Goal: Information Seeking & Learning: Learn about a topic

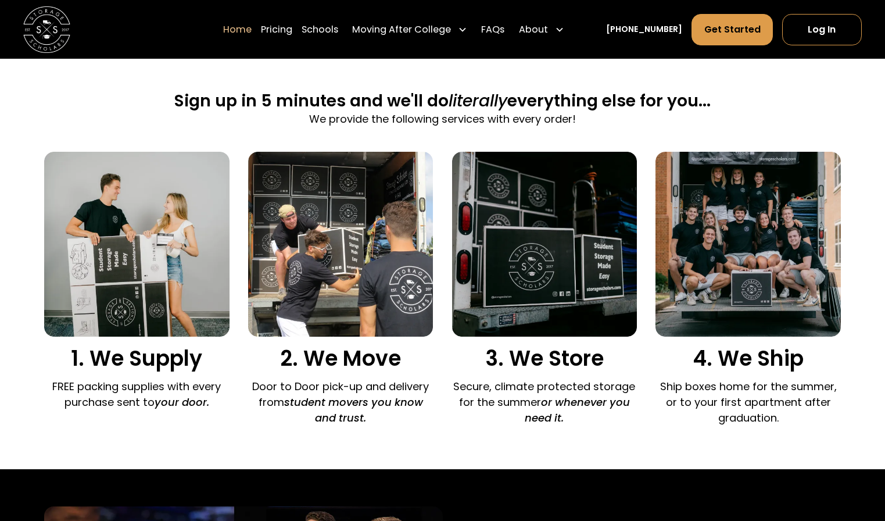
scroll to position [634, 0]
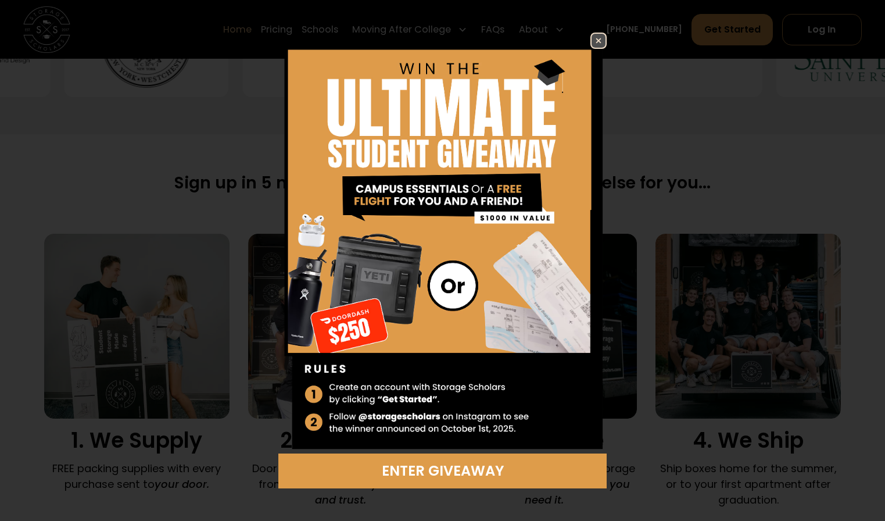
click at [601, 34] on img at bounding box center [598, 41] width 14 height 14
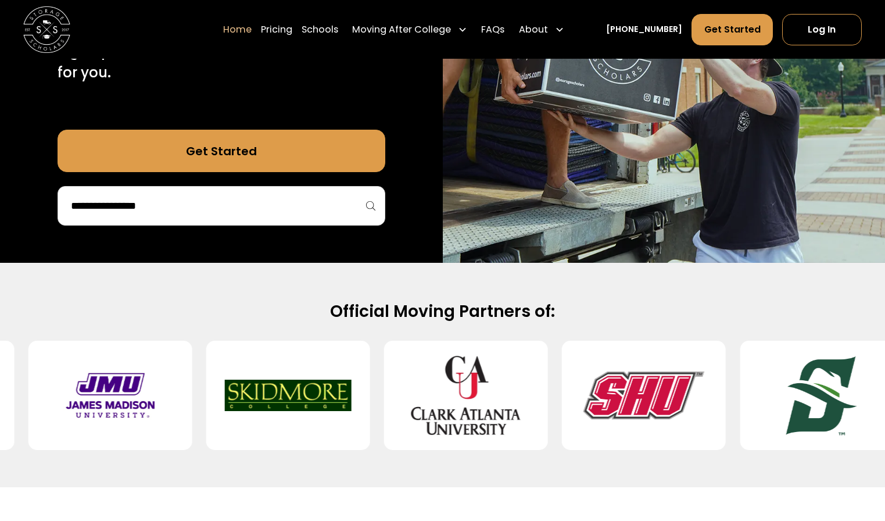
scroll to position [0, 0]
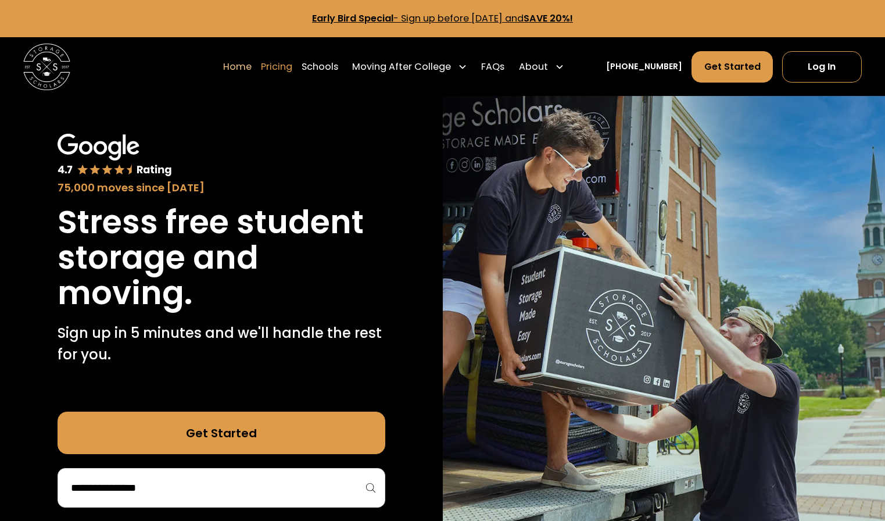
click at [292, 71] on link "Pricing" at bounding box center [276, 67] width 31 height 33
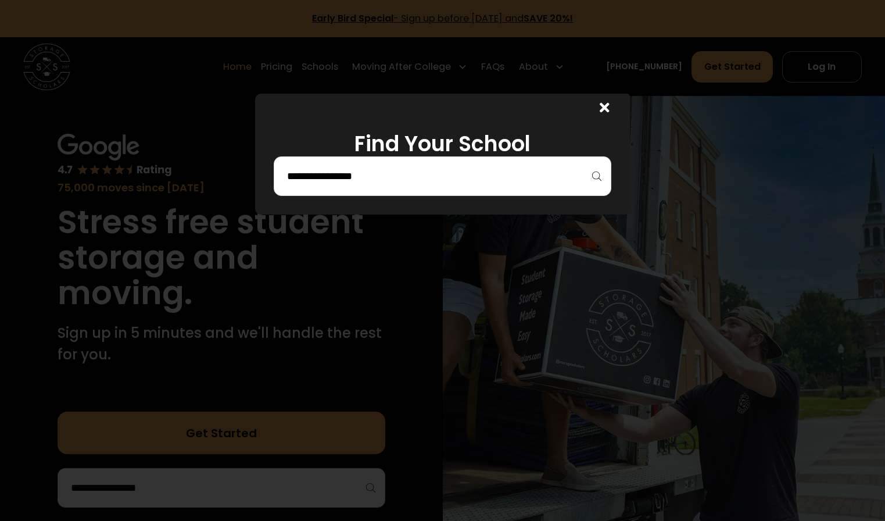
click at [501, 192] on div at bounding box center [442, 176] width 337 height 40
click at [505, 186] on div at bounding box center [442, 176] width 337 height 40
click at [515, 175] on input "search" at bounding box center [442, 176] width 313 height 20
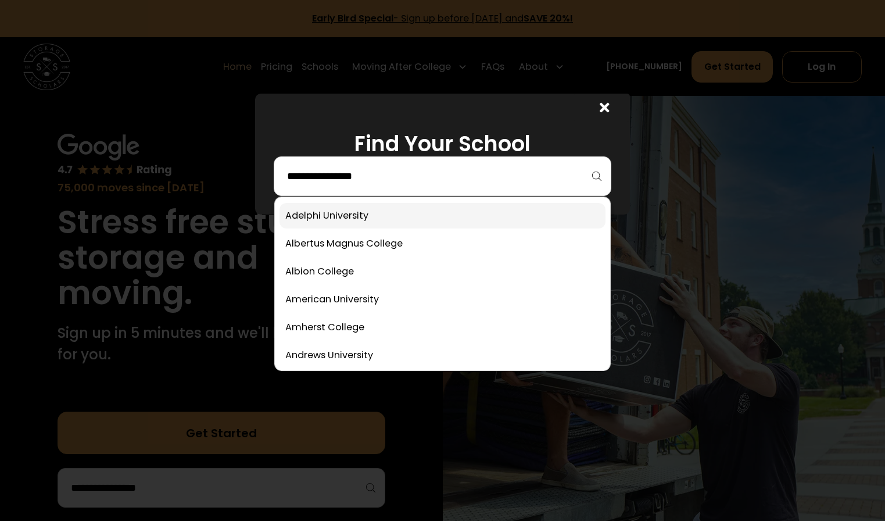
click at [492, 206] on link at bounding box center [441, 216] width 325 height 26
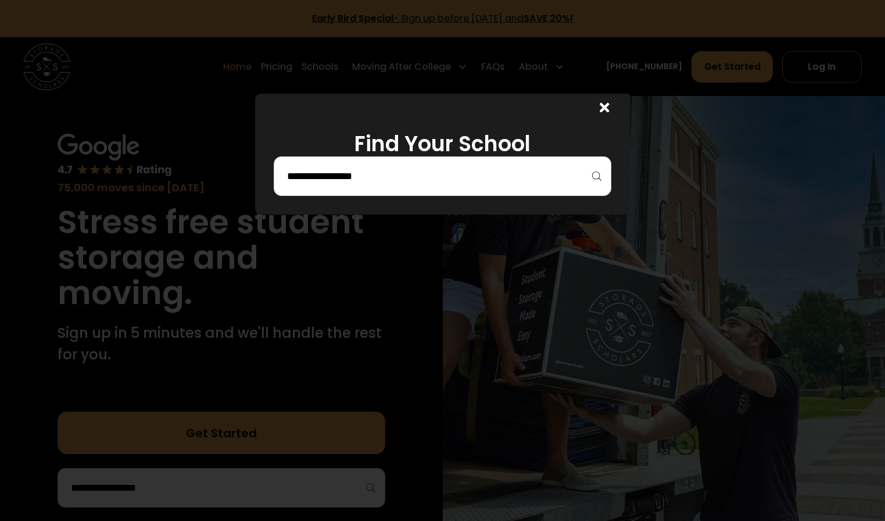
click at [433, 188] on div at bounding box center [442, 176] width 337 height 40
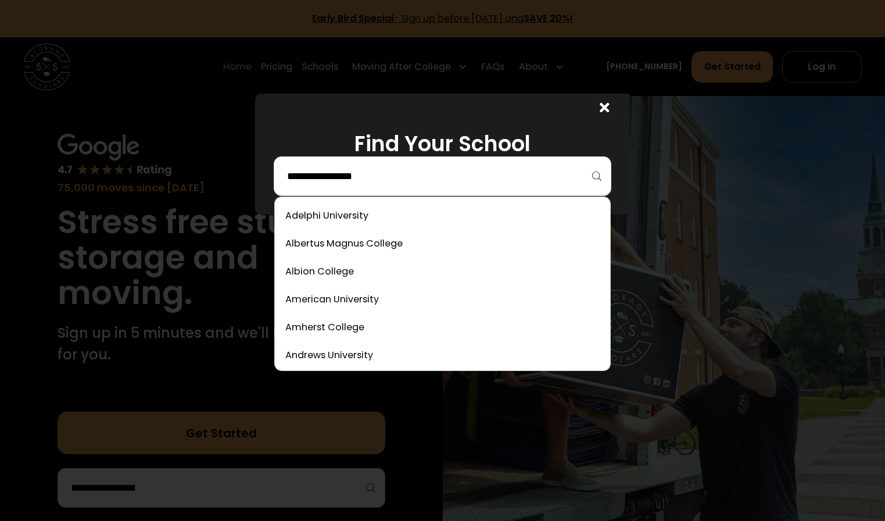
click at [434, 182] on input "search" at bounding box center [442, 176] width 313 height 20
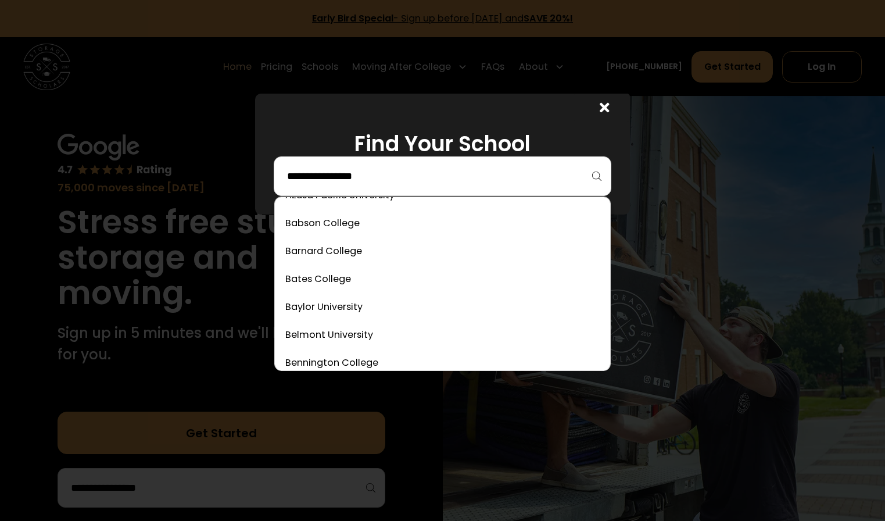
scroll to position [292, 0]
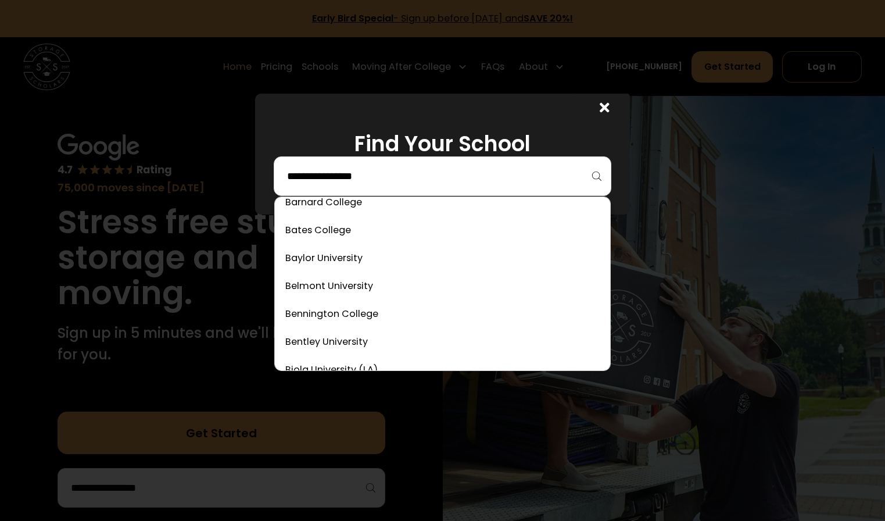
click at [435, 261] on link at bounding box center [441, 258] width 325 height 26
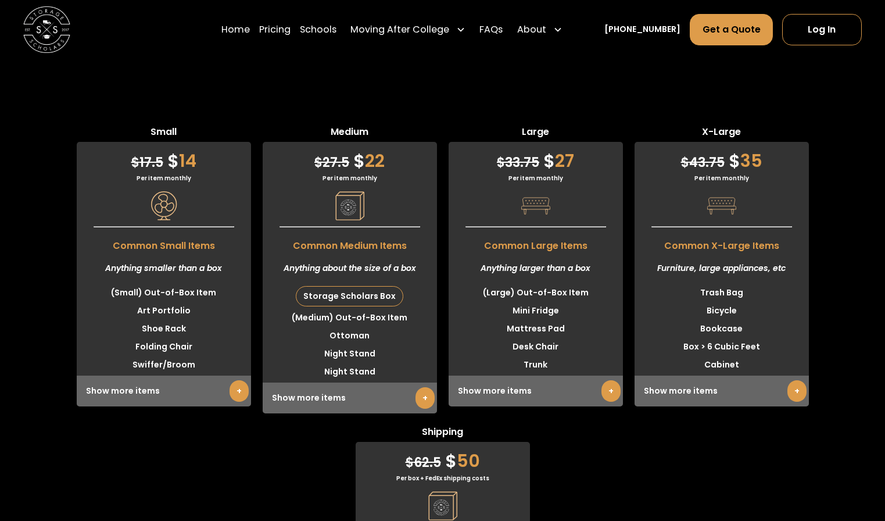
scroll to position [2911, 0]
